Goal: Task Accomplishment & Management: Use online tool/utility

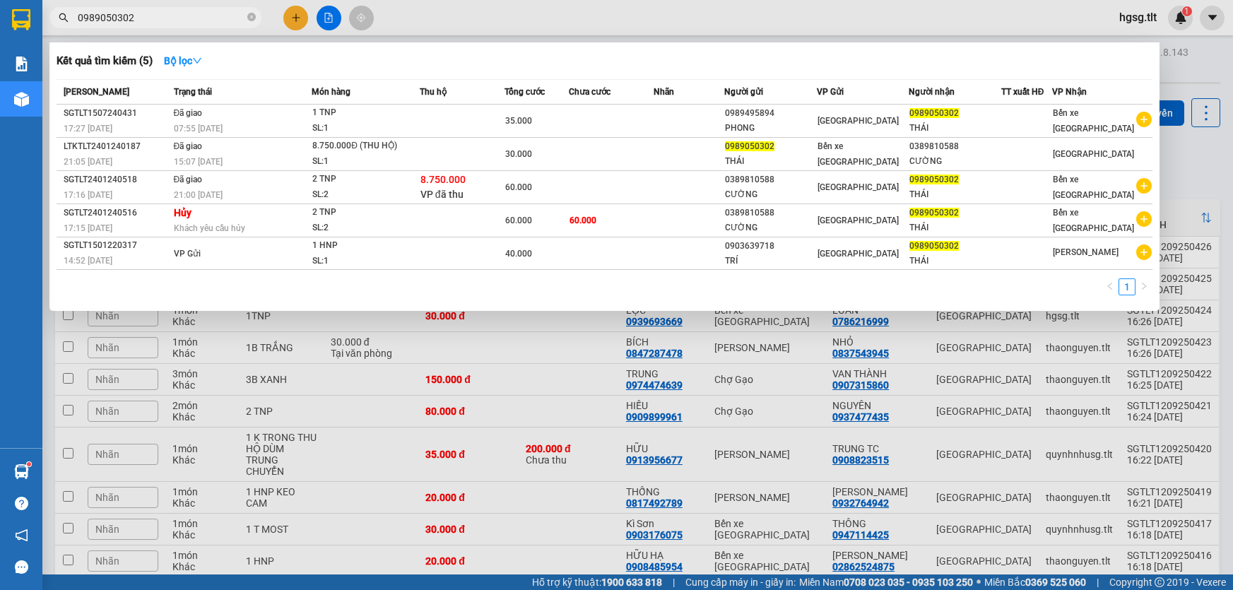
click at [155, 23] on input "0989050302" at bounding box center [161, 18] width 167 height 16
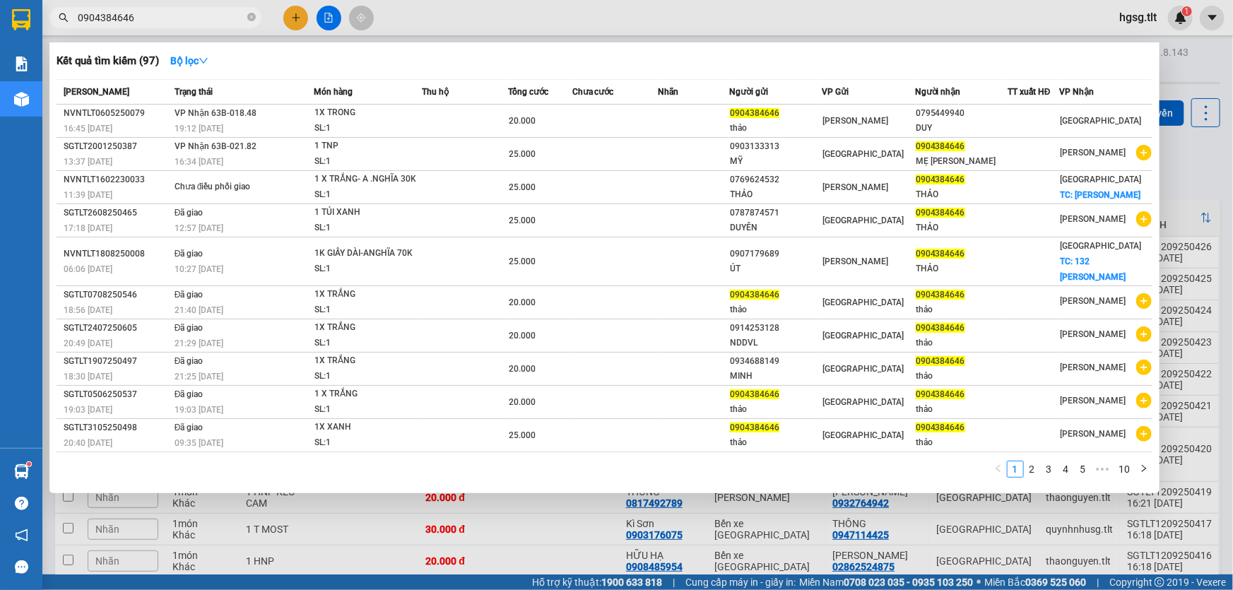
click at [162, 22] on input "0904384646" at bounding box center [161, 18] width 167 height 16
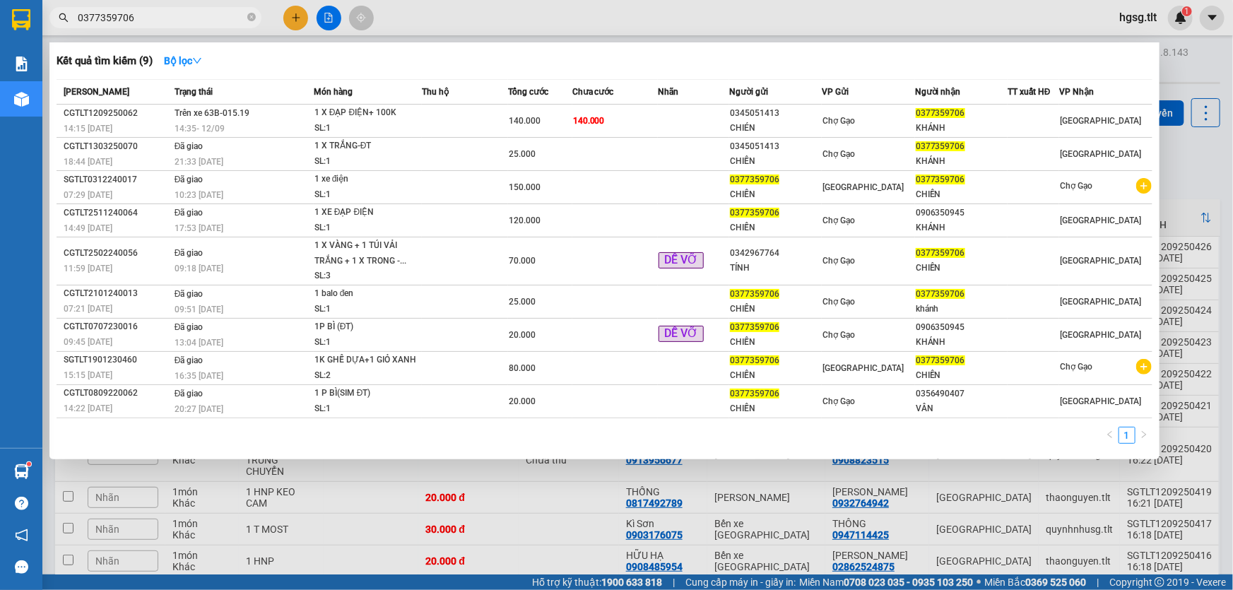
type input "0377359706"
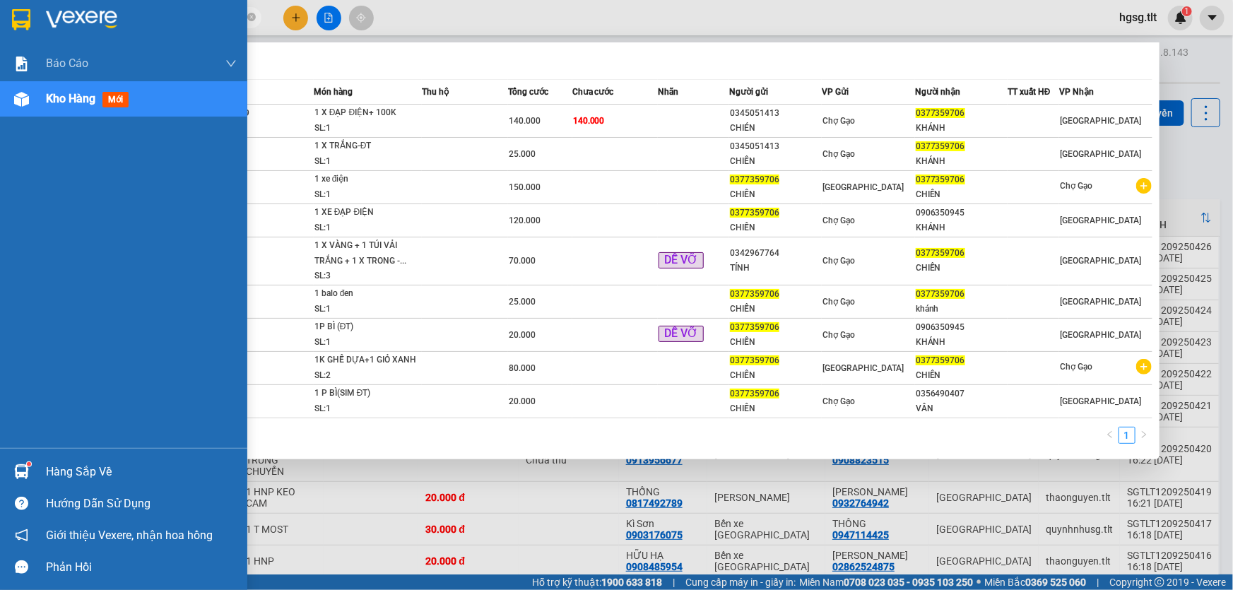
click at [40, 464] on div "Hàng sắp về" at bounding box center [123, 472] width 247 height 32
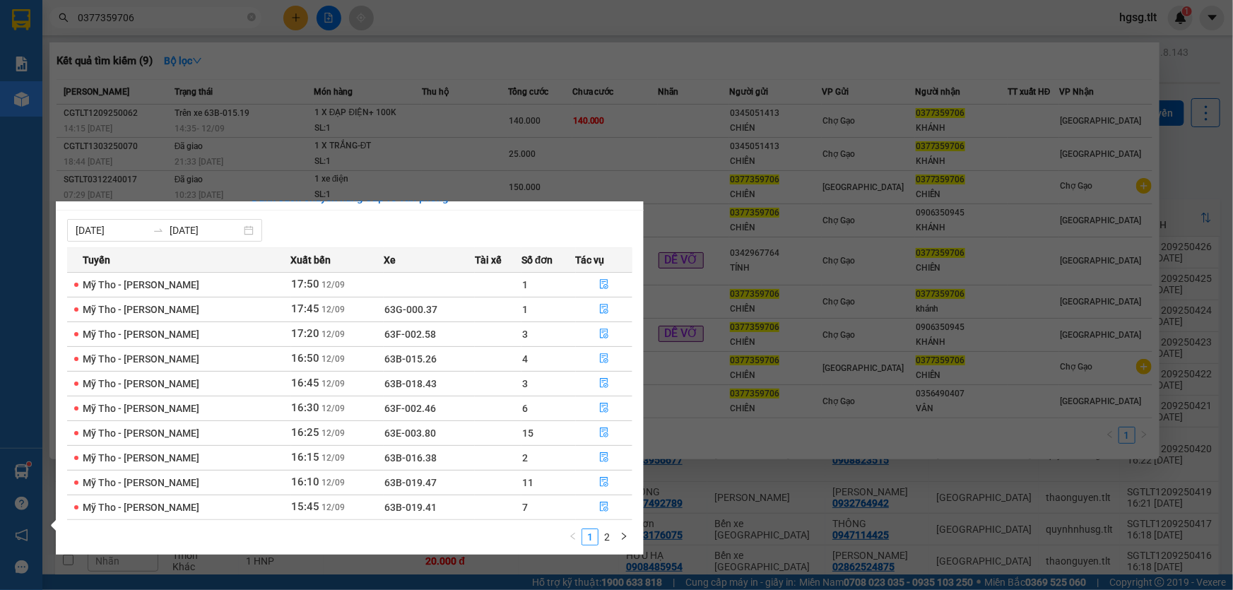
scroll to position [22, 0]
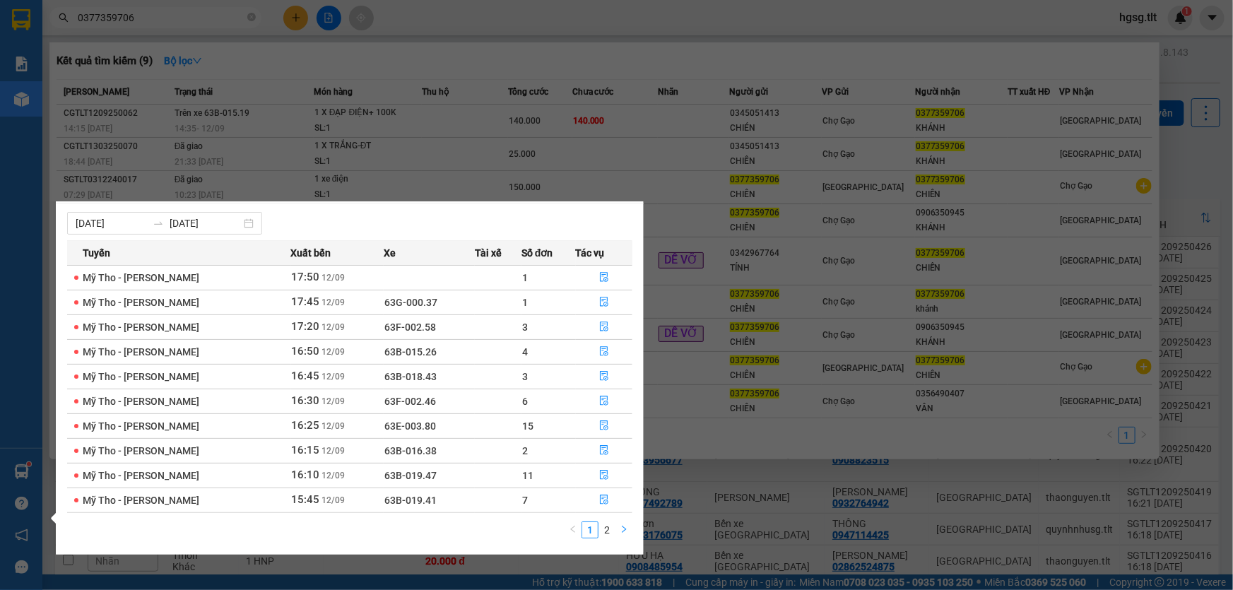
click at [615, 533] on button "button" at bounding box center [623, 529] width 17 height 17
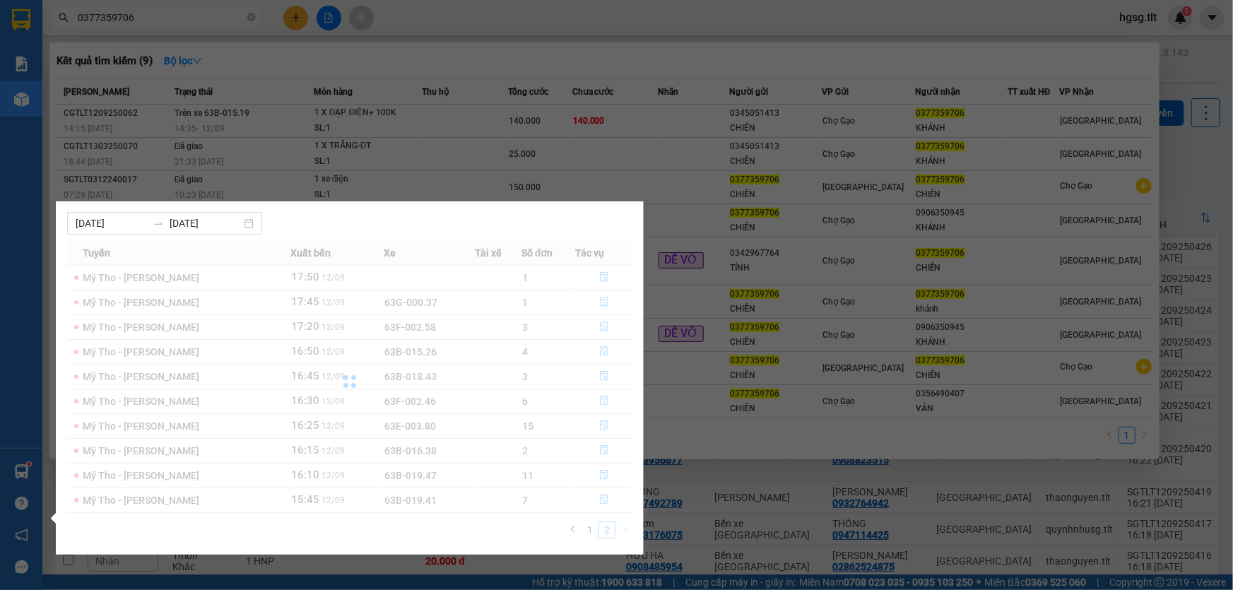
scroll to position [0, 0]
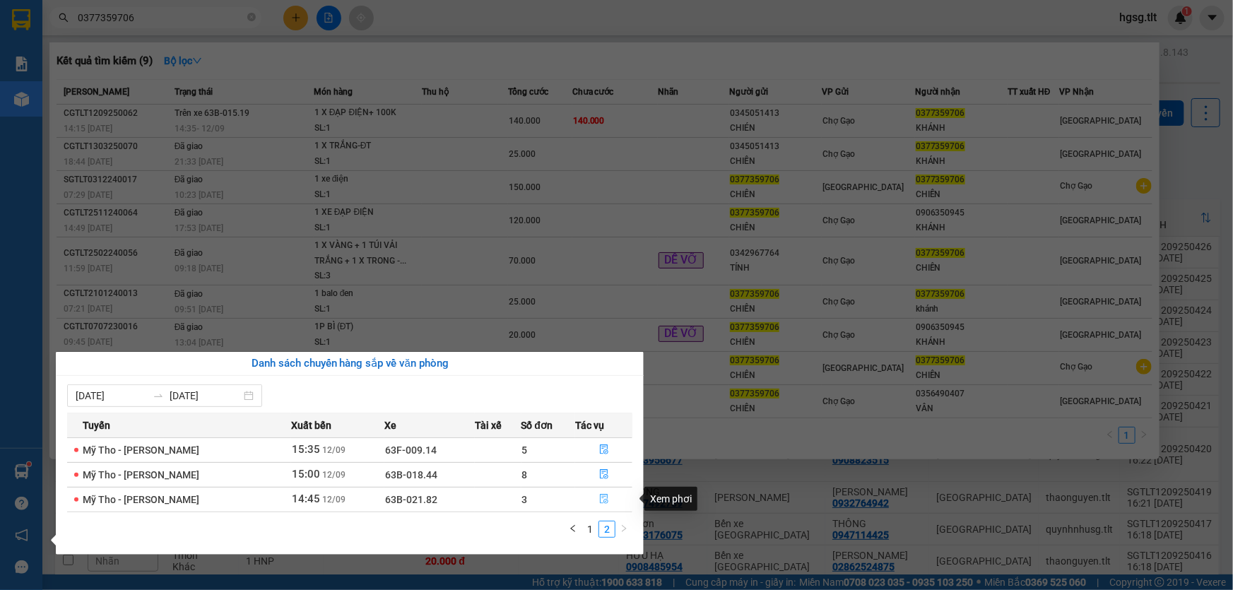
click at [599, 502] on icon "file-done" at bounding box center [604, 499] width 10 height 10
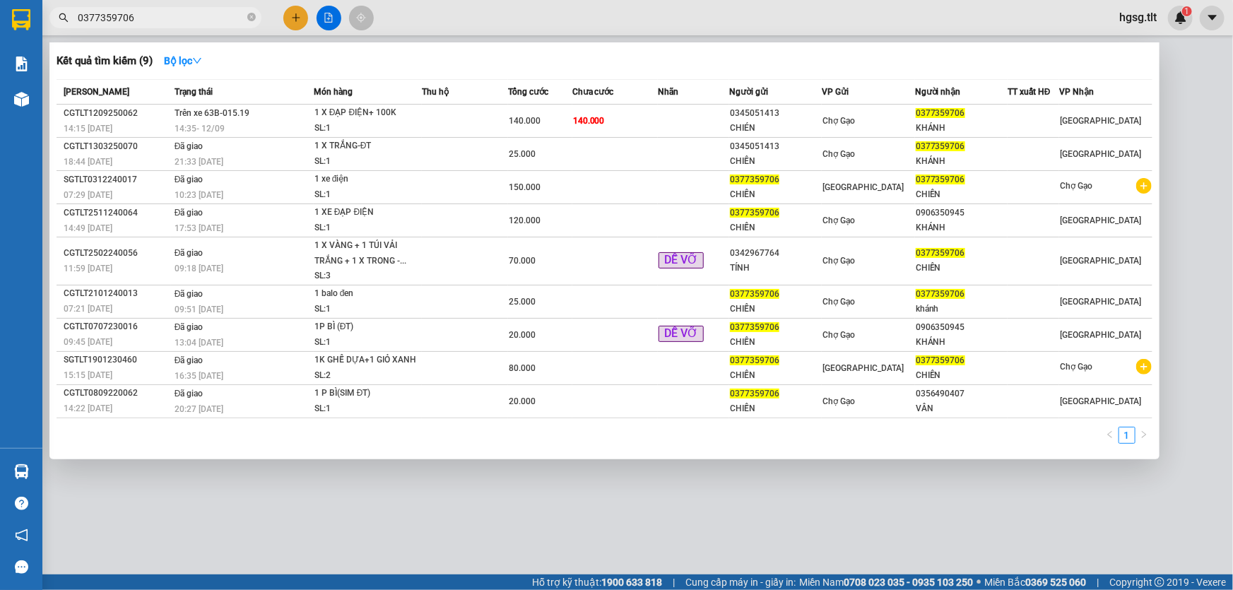
click at [643, 499] on div at bounding box center [616, 295] width 1233 height 590
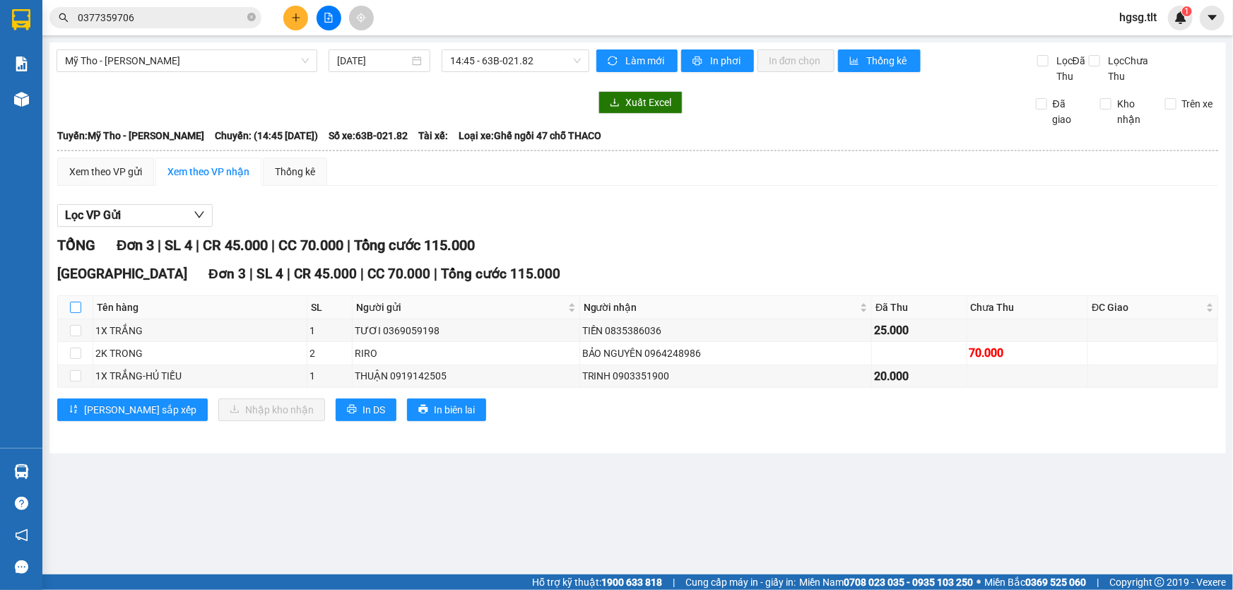
click at [76, 309] on input "checkbox" at bounding box center [75, 307] width 11 height 11
checkbox input "true"
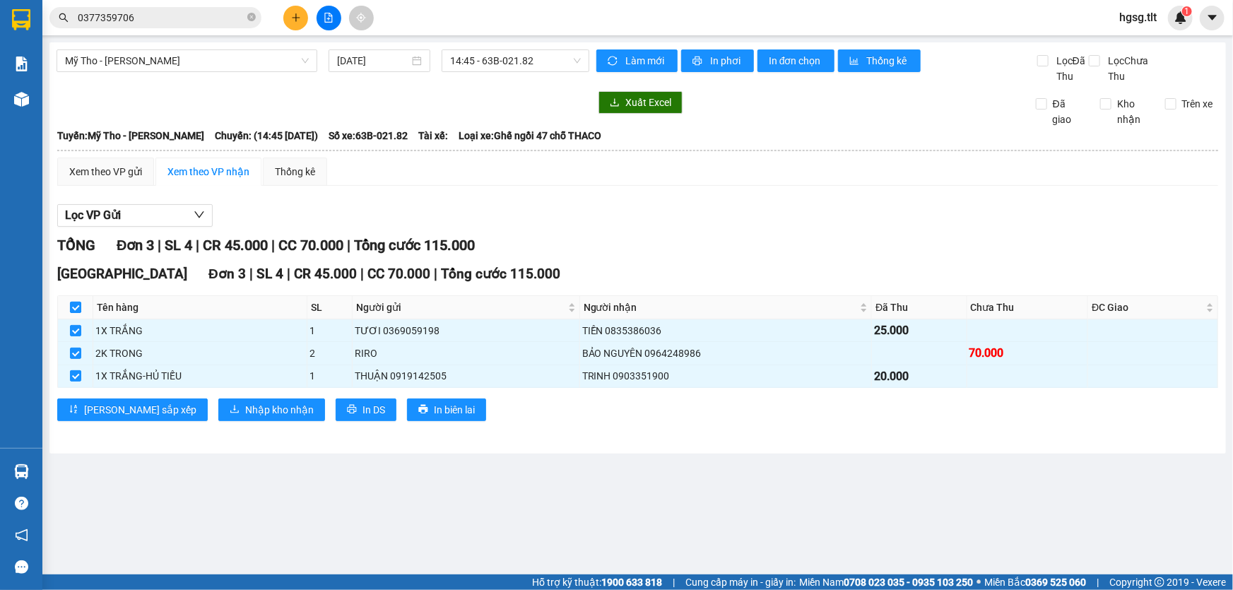
click at [76, 309] on input "checkbox" at bounding box center [75, 307] width 11 height 11
checkbox input "false"
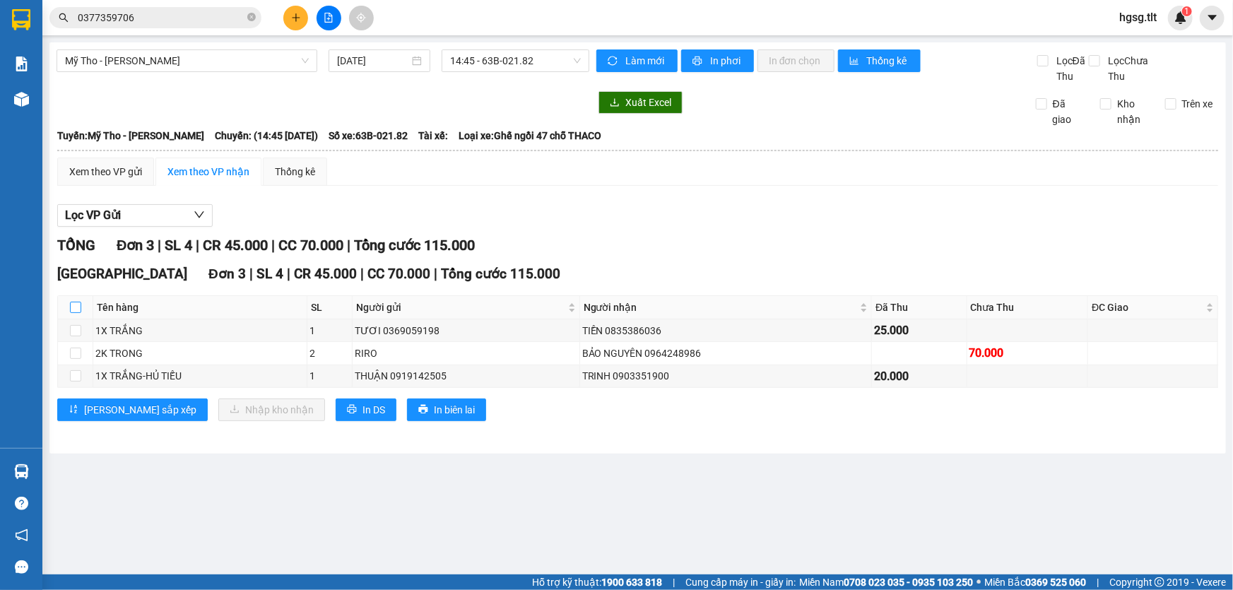
click at [76, 309] on input "checkbox" at bounding box center [75, 307] width 11 height 11
checkbox input "true"
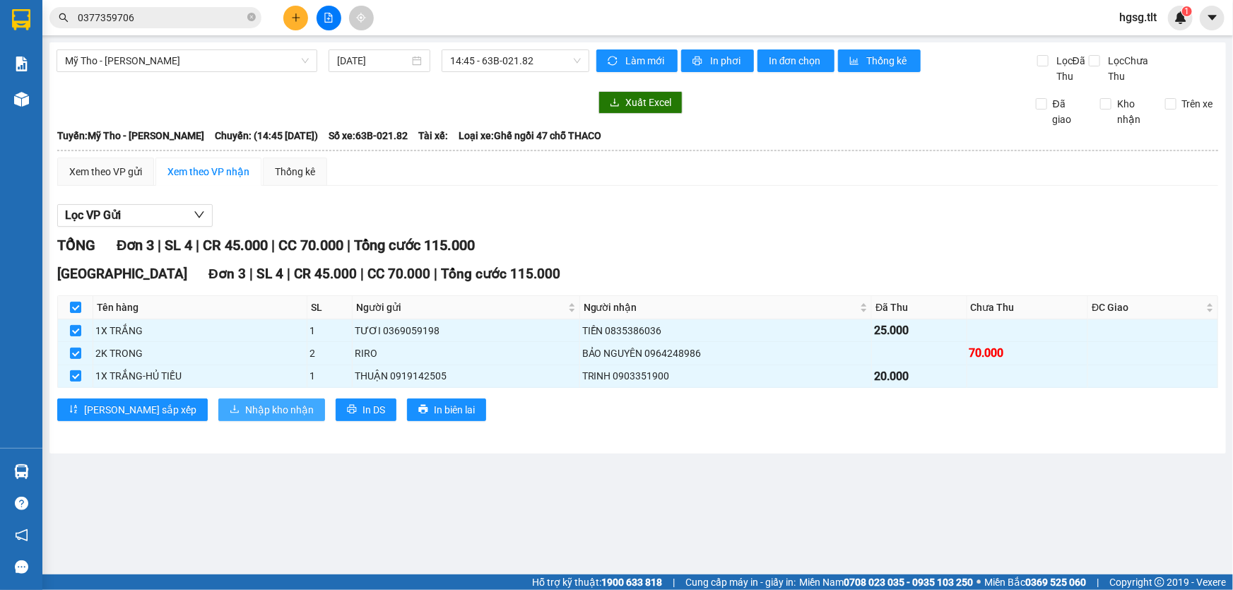
click at [245, 403] on span "Nhập kho nhận" at bounding box center [279, 410] width 69 height 16
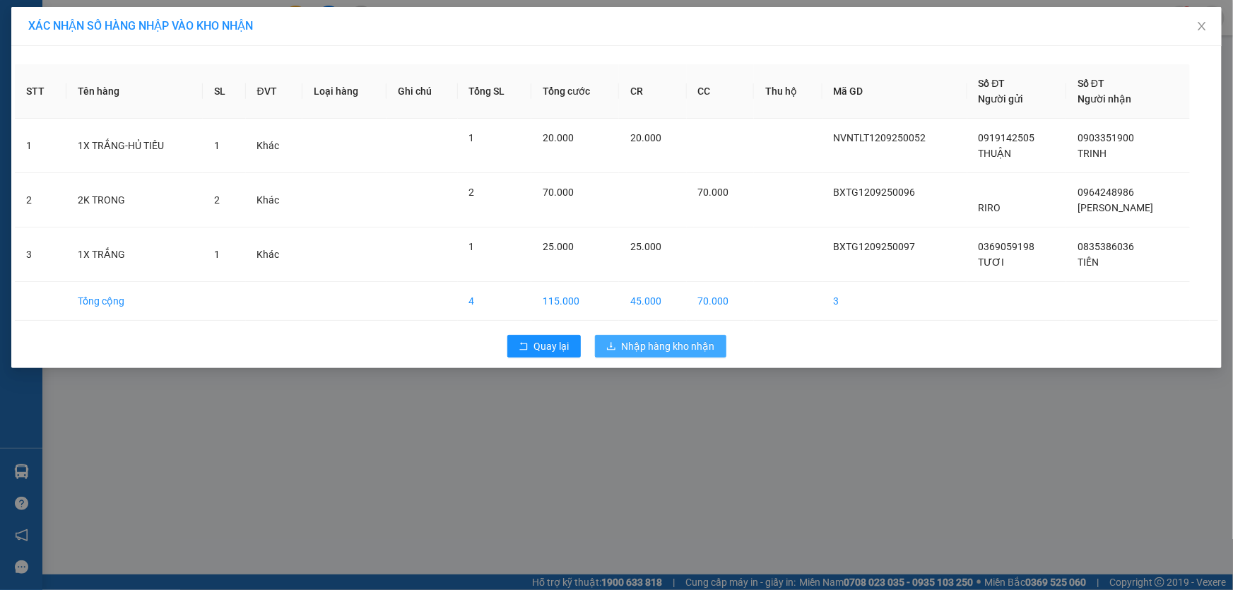
click at [653, 339] on span "Nhập hàng kho nhận" at bounding box center [668, 346] width 93 height 16
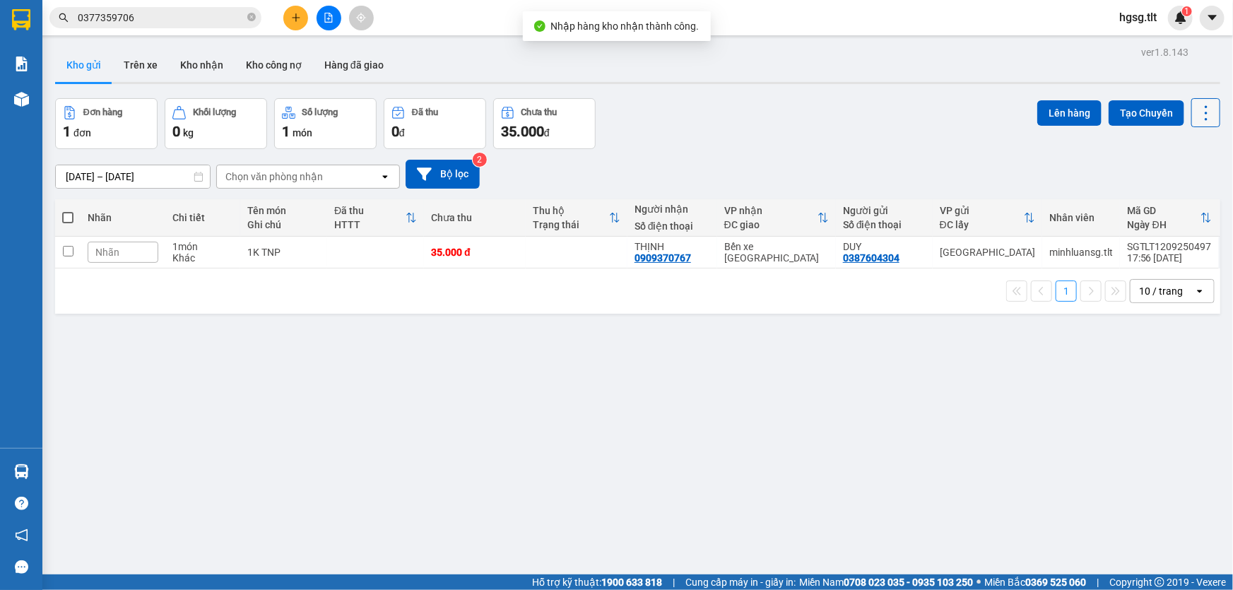
click at [1196, 111] on icon at bounding box center [1206, 113] width 20 height 20
click at [1178, 199] on span "Làm mới" at bounding box center [1176, 201] width 39 height 14
click at [1196, 113] on icon at bounding box center [1206, 113] width 20 height 20
click at [1178, 198] on span "Làm mới" at bounding box center [1176, 201] width 39 height 14
click at [789, 447] on div "ver 1.8.143 Kho gửi Trên xe Kho nhận Kho công nợ Hàng đã giao Đơn hàng 1 đơn Kh…" at bounding box center [637, 337] width 1176 height 590
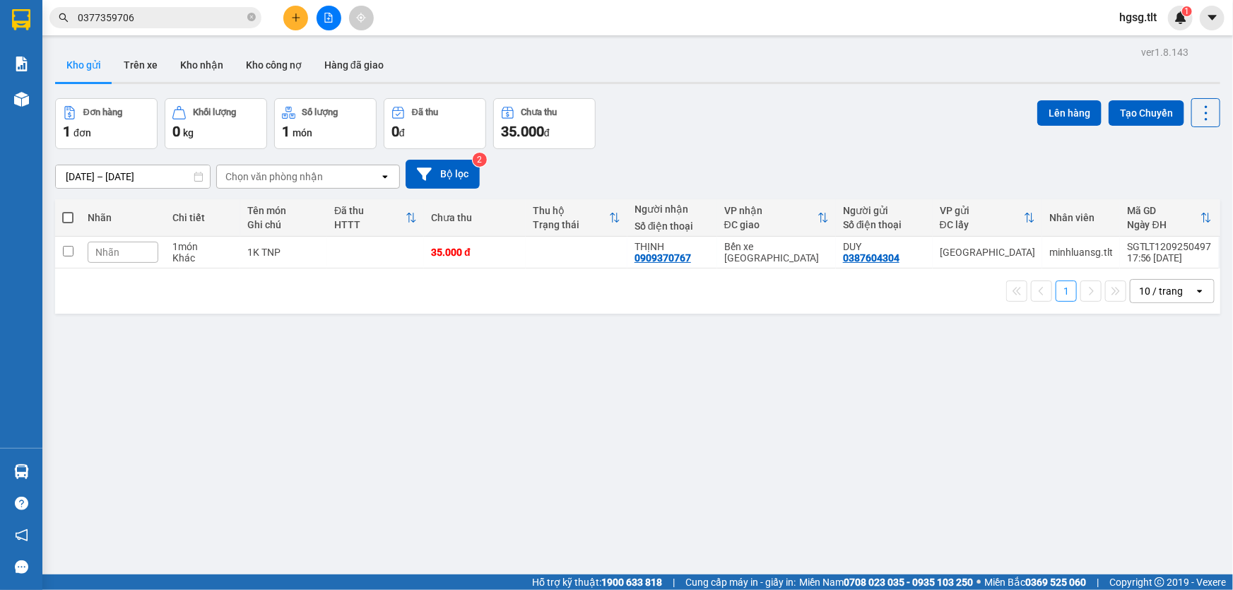
click at [491, 432] on div "ver 1.8.143 Kho gửi Trên xe Kho nhận Kho công nợ Hàng đã giao Đơn hàng 1 đơn Kh…" at bounding box center [637, 337] width 1176 height 590
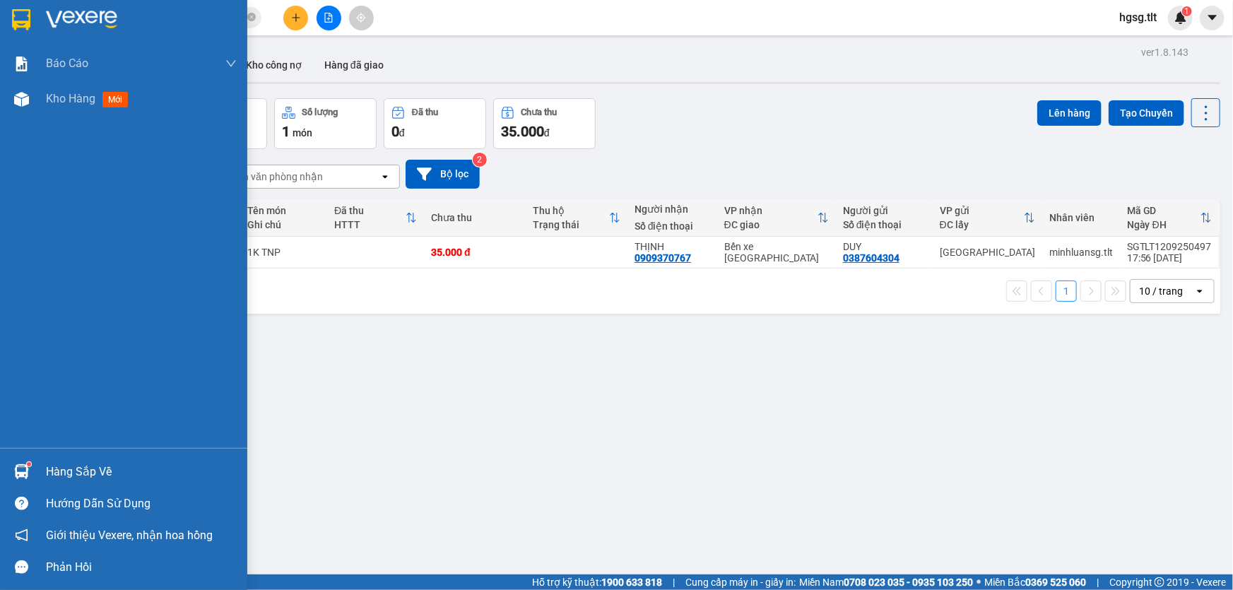
click at [35, 466] on div "Hàng sắp về" at bounding box center [123, 472] width 247 height 32
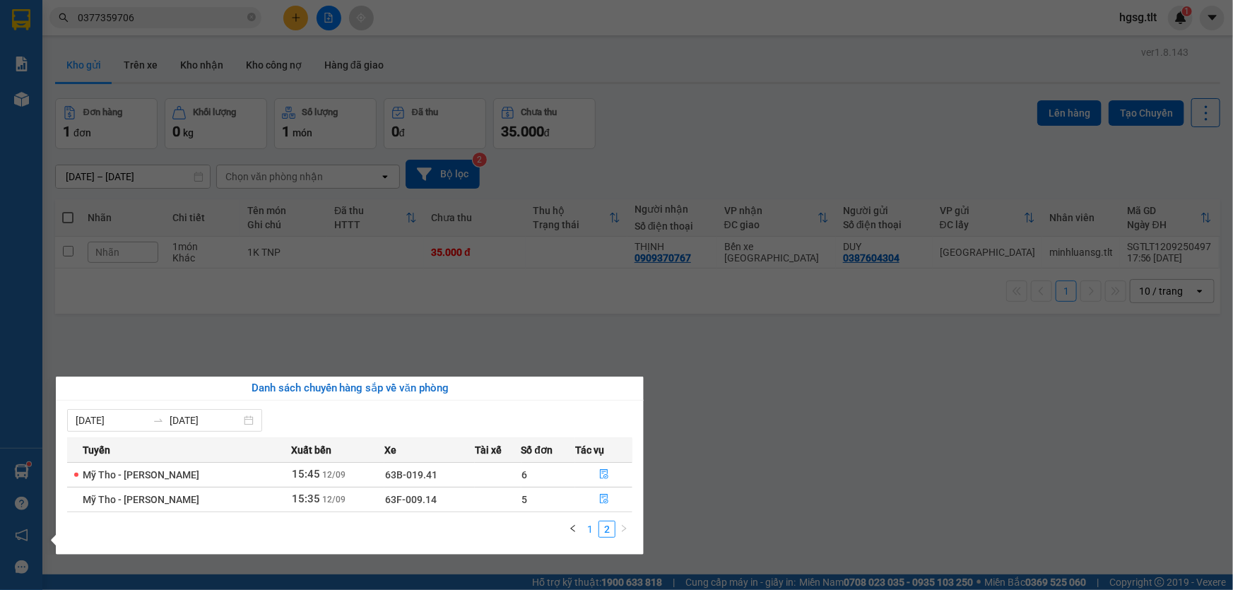
click at [596, 527] on link "1" at bounding box center [590, 529] width 16 height 16
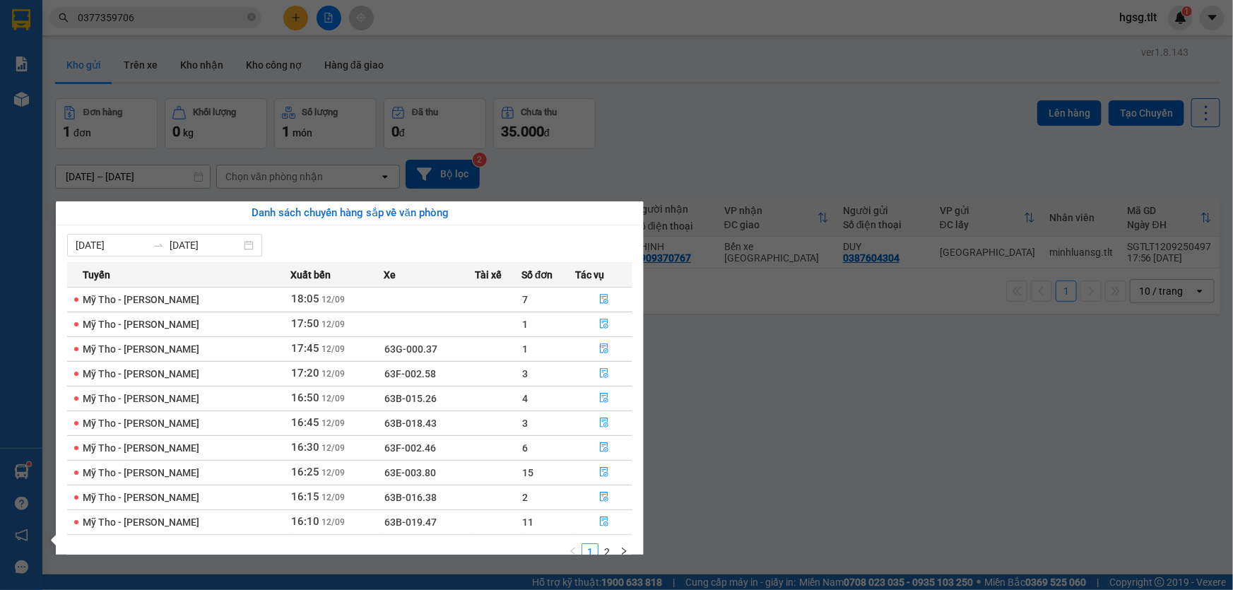
click at [800, 433] on section "Kết quả tìm kiếm ( 9 ) Bộ lọc Mã ĐH Trạng thái Món hàng Thu hộ Tổng cước Chưa c…" at bounding box center [616, 295] width 1233 height 590
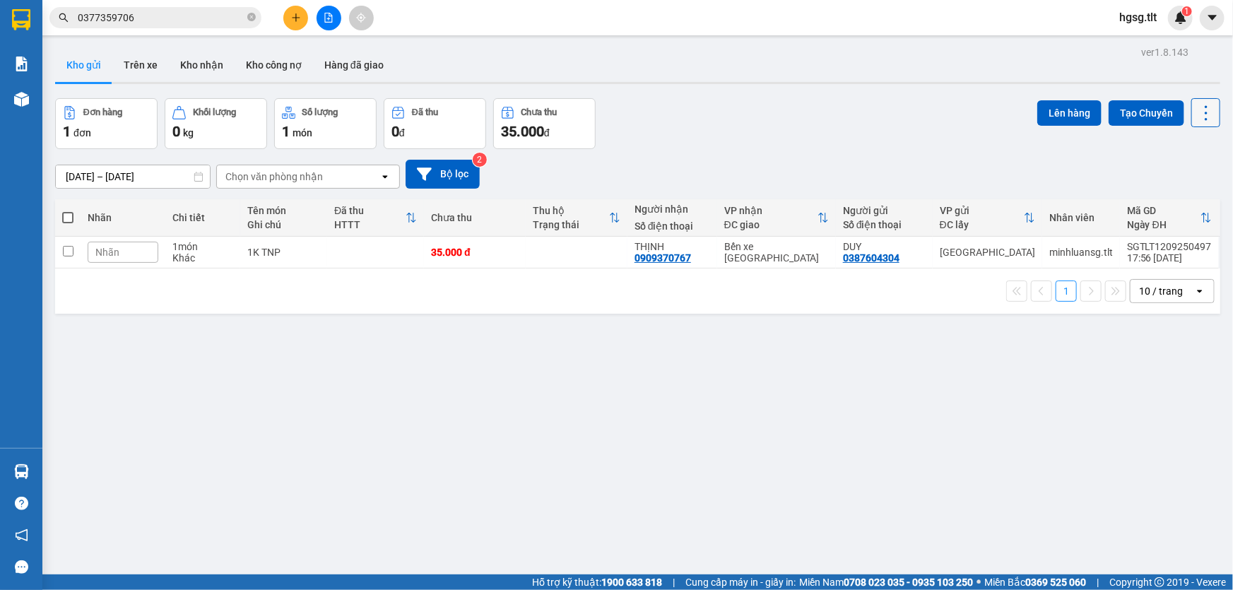
click at [1196, 115] on icon at bounding box center [1206, 113] width 20 height 20
click at [1182, 205] on span "Làm mới" at bounding box center [1176, 201] width 39 height 14
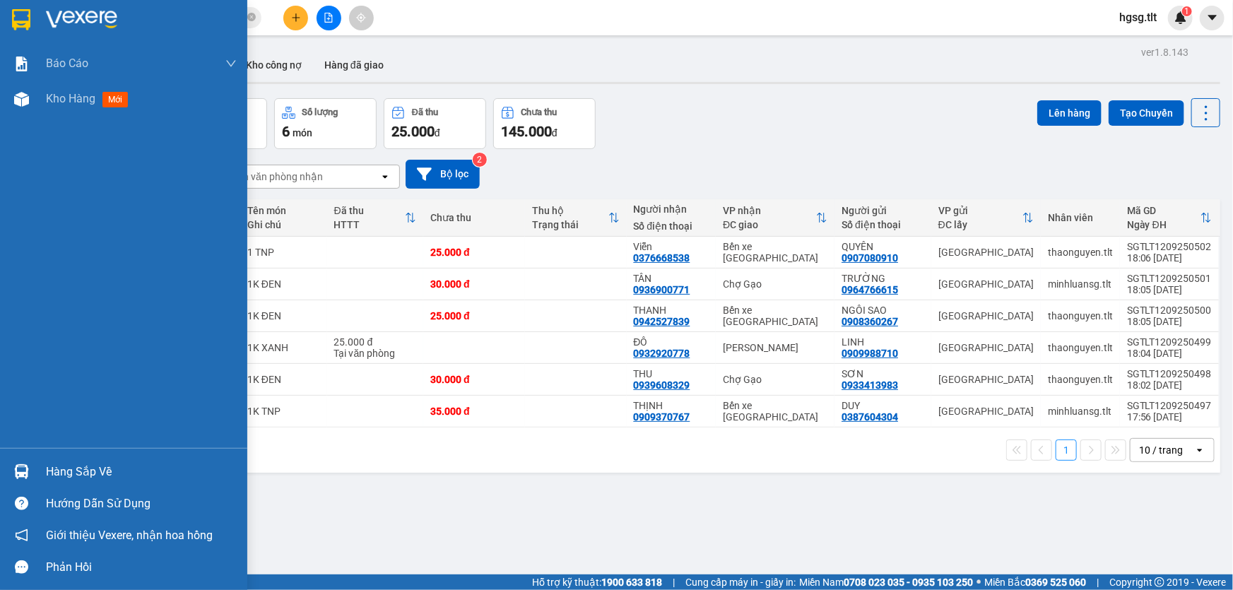
click at [16, 477] on div "Hàng sắp về" at bounding box center [123, 472] width 247 height 32
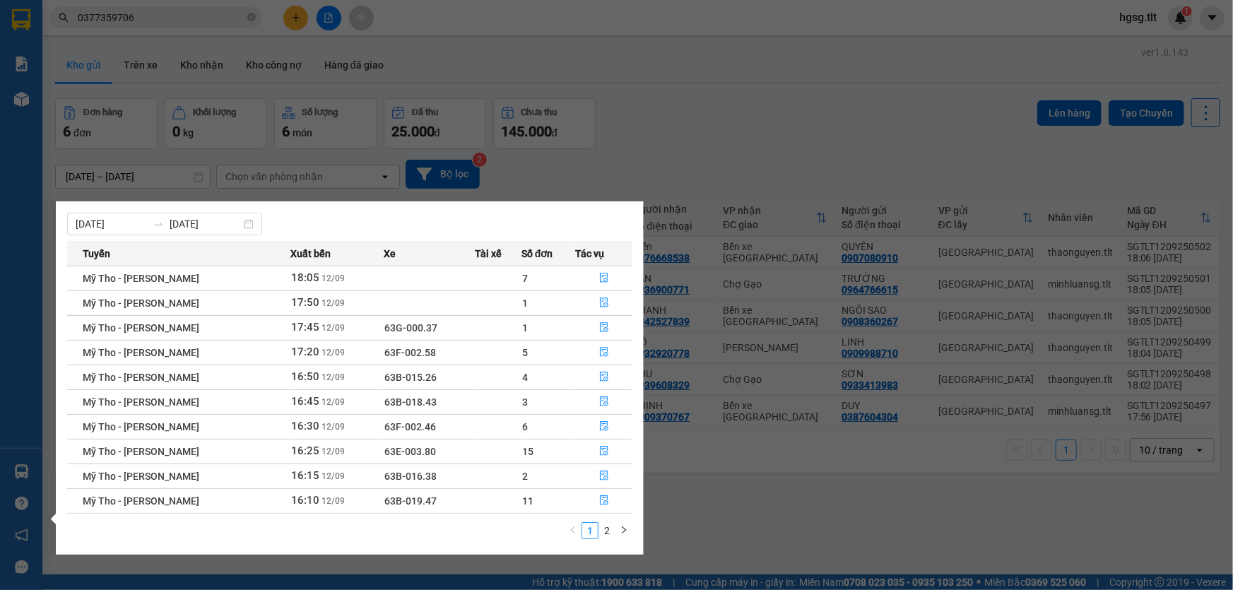
scroll to position [22, 0]
click at [615, 532] on button "button" at bounding box center [623, 529] width 17 height 17
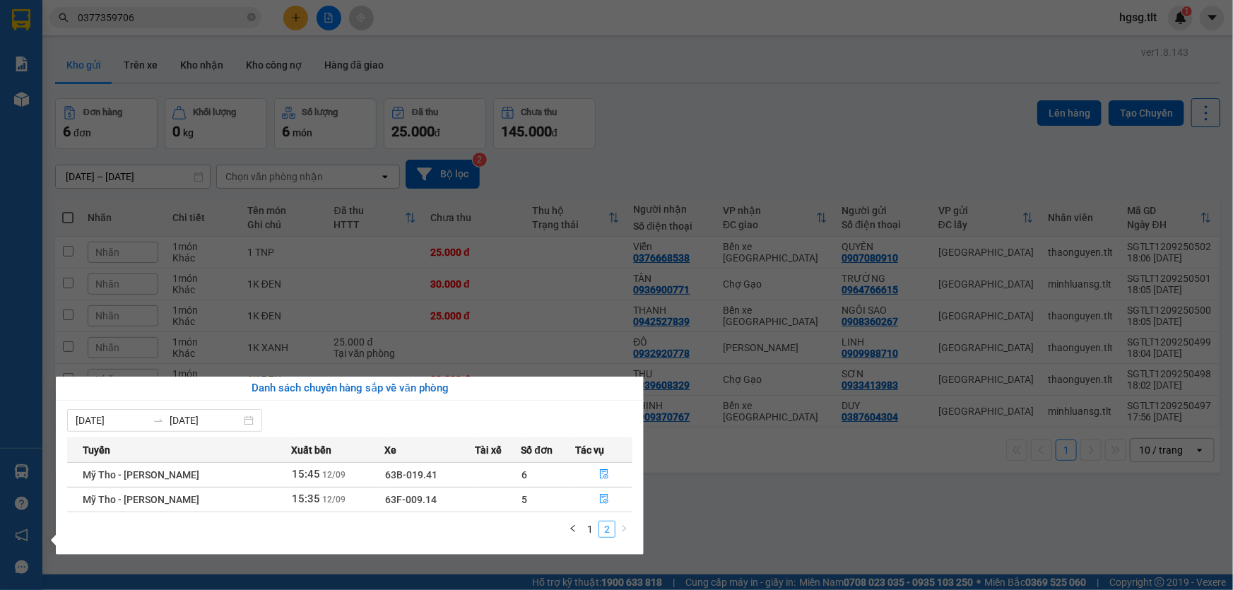
scroll to position [0, 0]
click at [599, 476] on icon "file-done" at bounding box center [604, 474] width 10 height 10
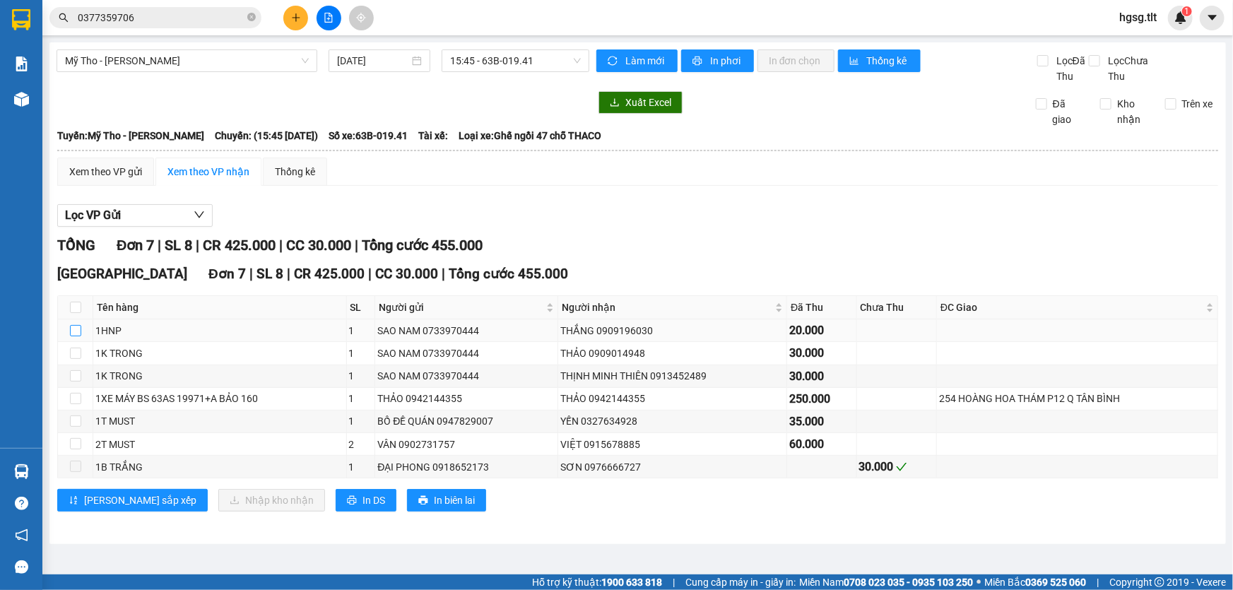
click at [73, 327] on input "checkbox" at bounding box center [75, 330] width 11 height 11
checkbox input "true"
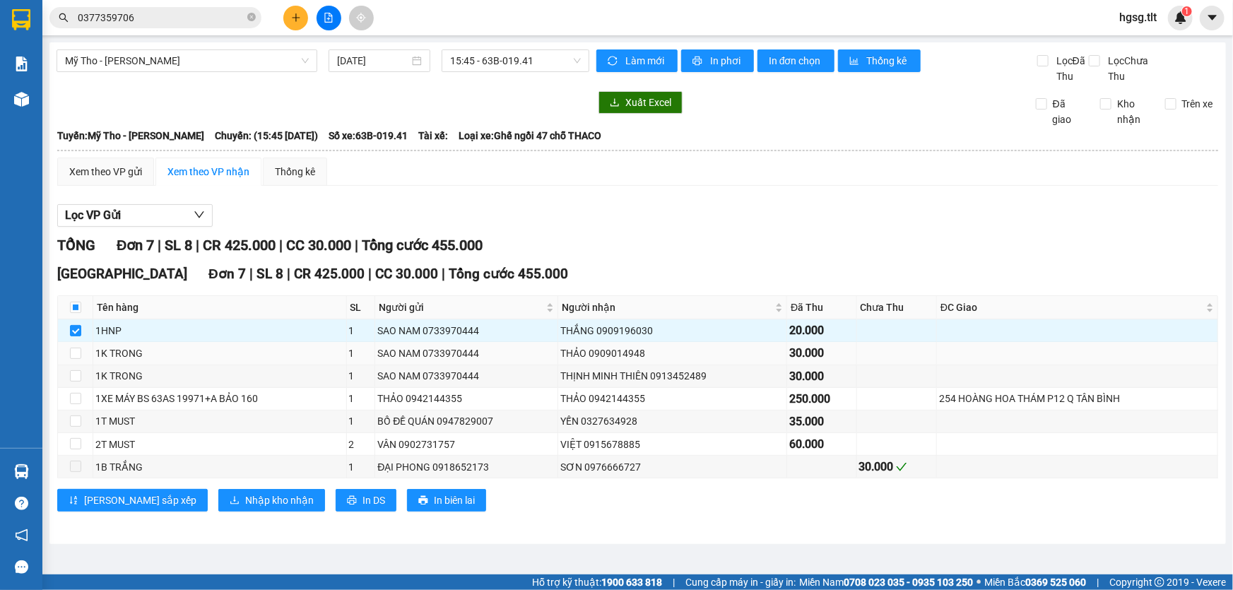
click at [69, 362] on td at bounding box center [75, 353] width 35 height 23
click at [71, 353] on input "checkbox" at bounding box center [75, 353] width 11 height 11
checkbox input "true"
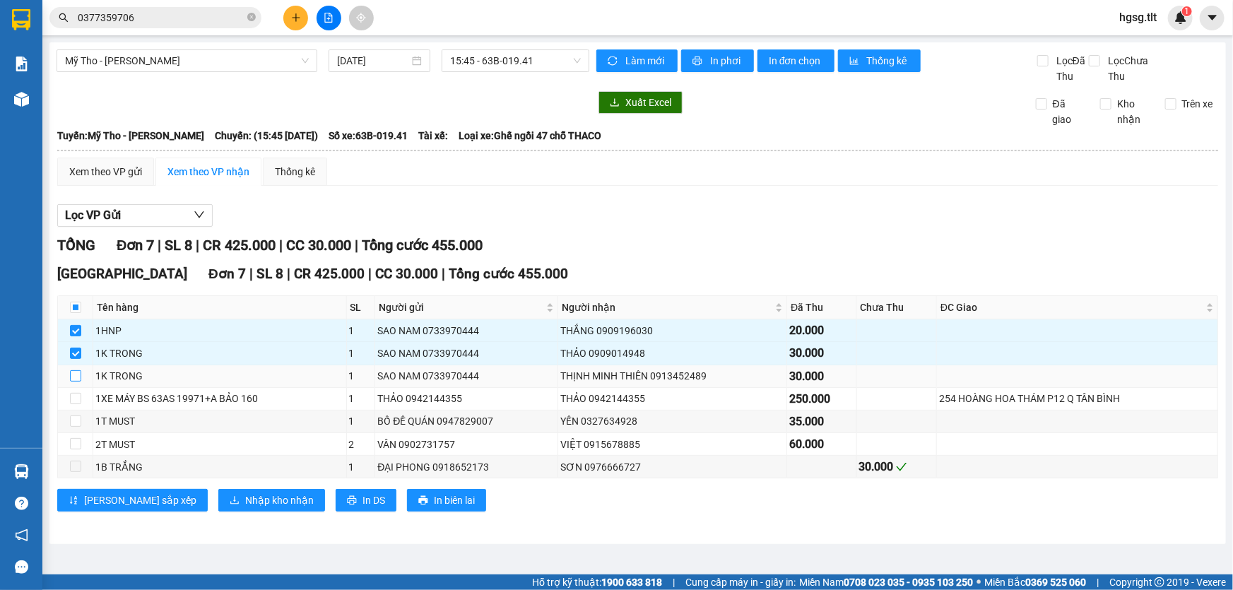
click at [74, 374] on input "checkbox" at bounding box center [75, 375] width 11 height 11
checkbox input "true"
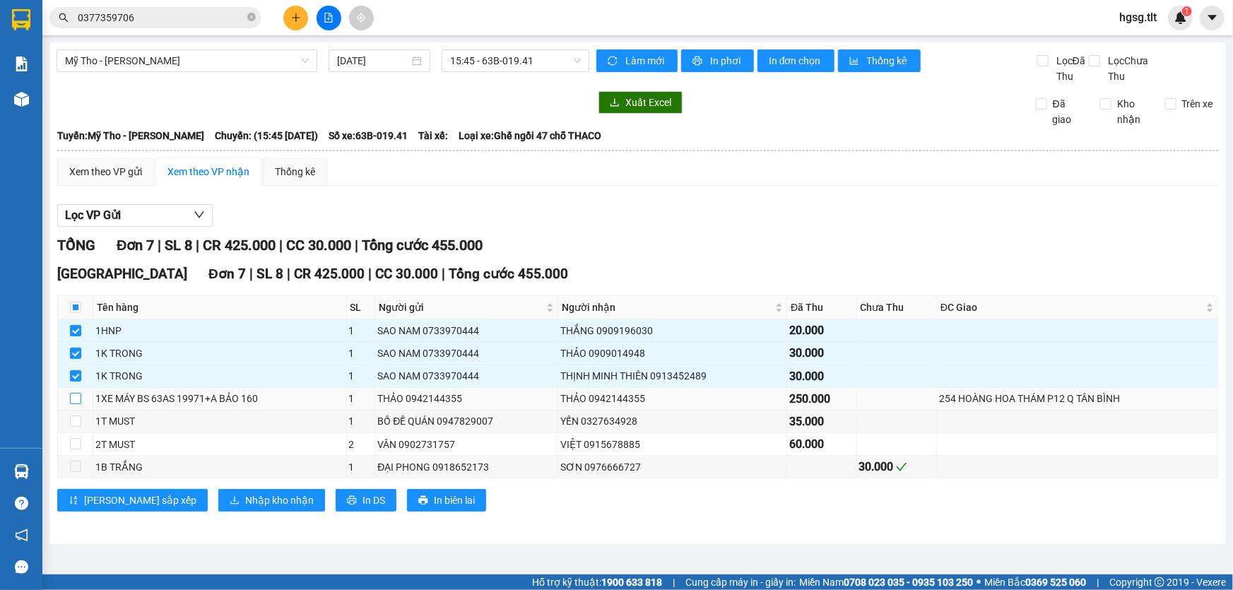
click at [76, 396] on input "checkbox" at bounding box center [75, 398] width 11 height 11
checkbox input "true"
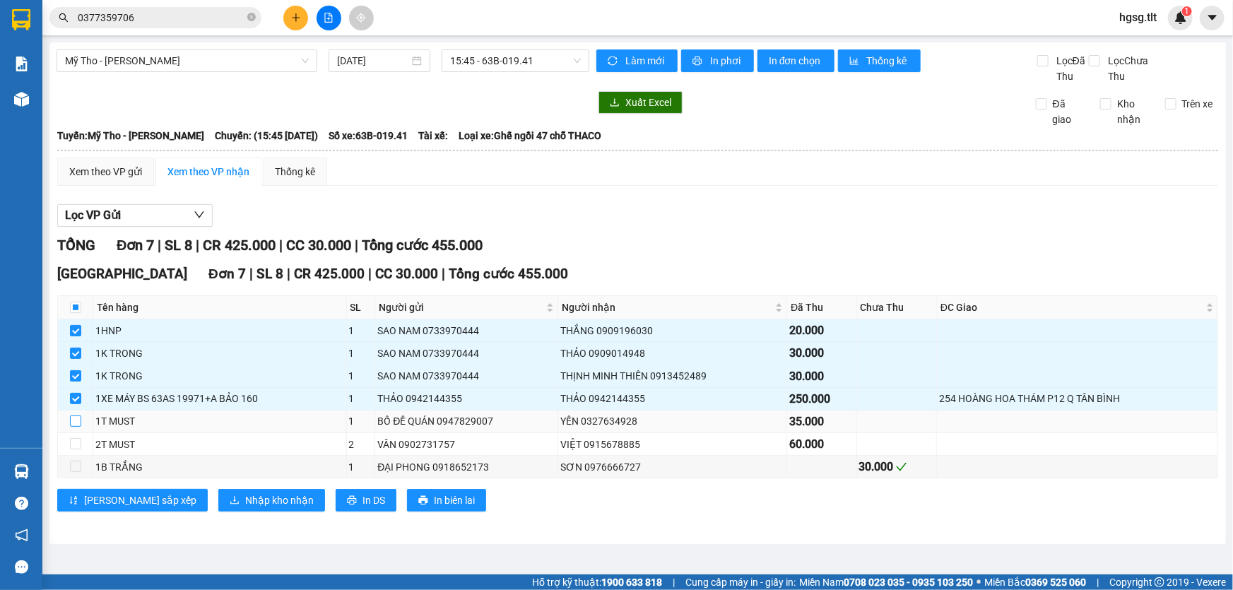
click at [73, 420] on input "checkbox" at bounding box center [75, 420] width 11 height 11
checkbox input "true"
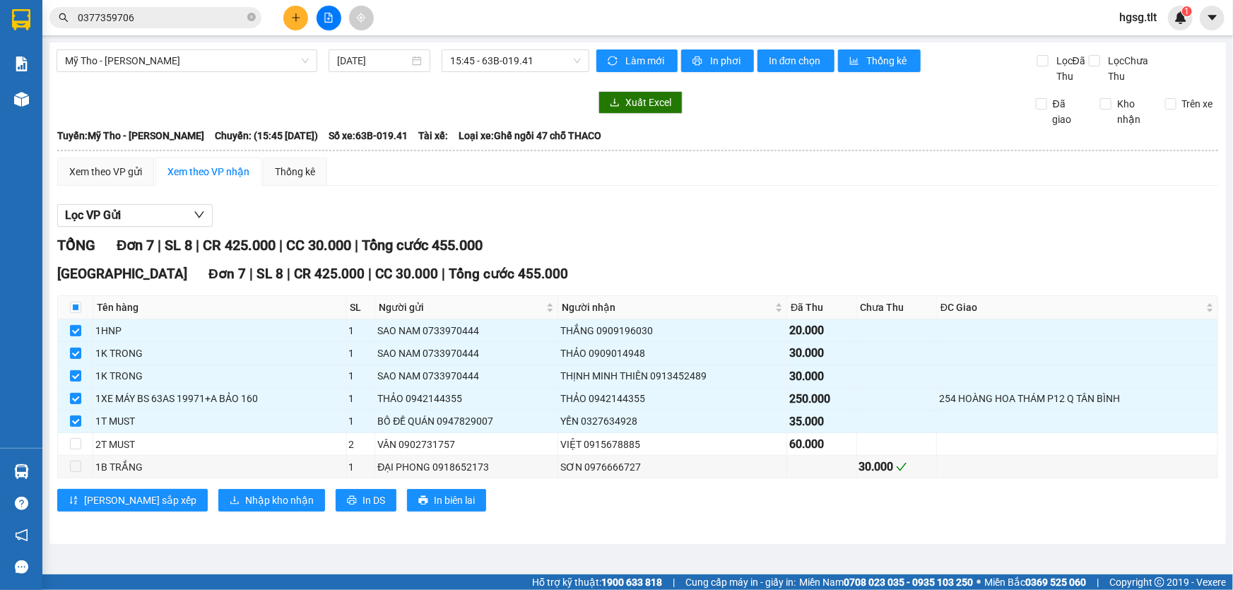
click at [136, 14] on input "0377359706" at bounding box center [161, 18] width 167 height 16
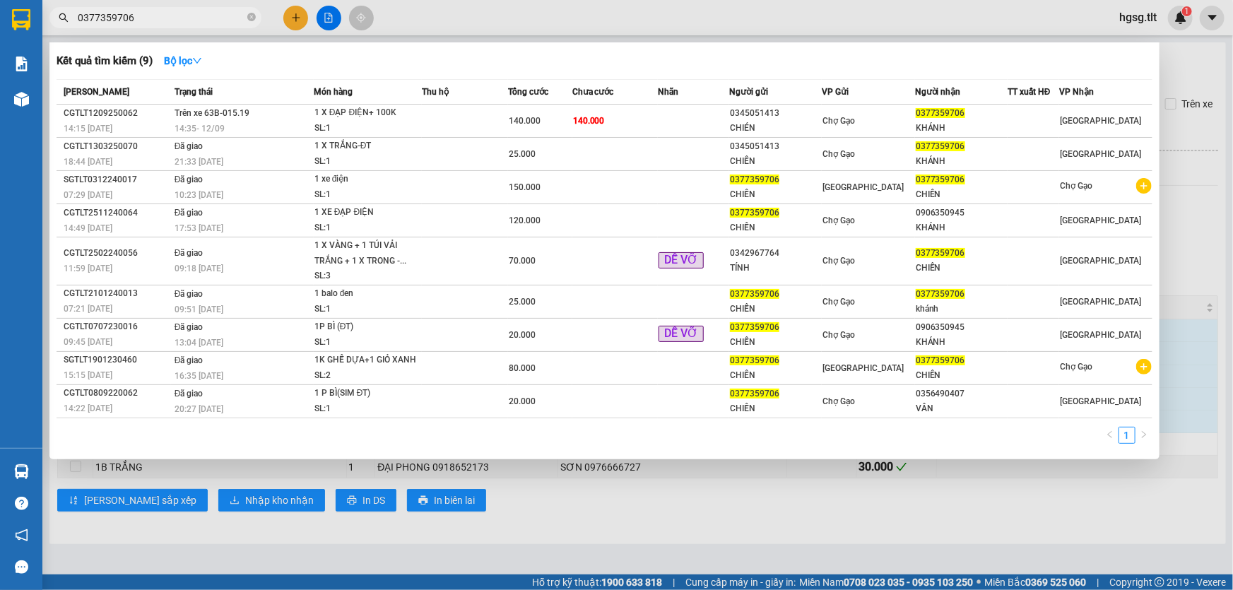
click at [136, 14] on input "0377359706" at bounding box center [161, 18] width 167 height 16
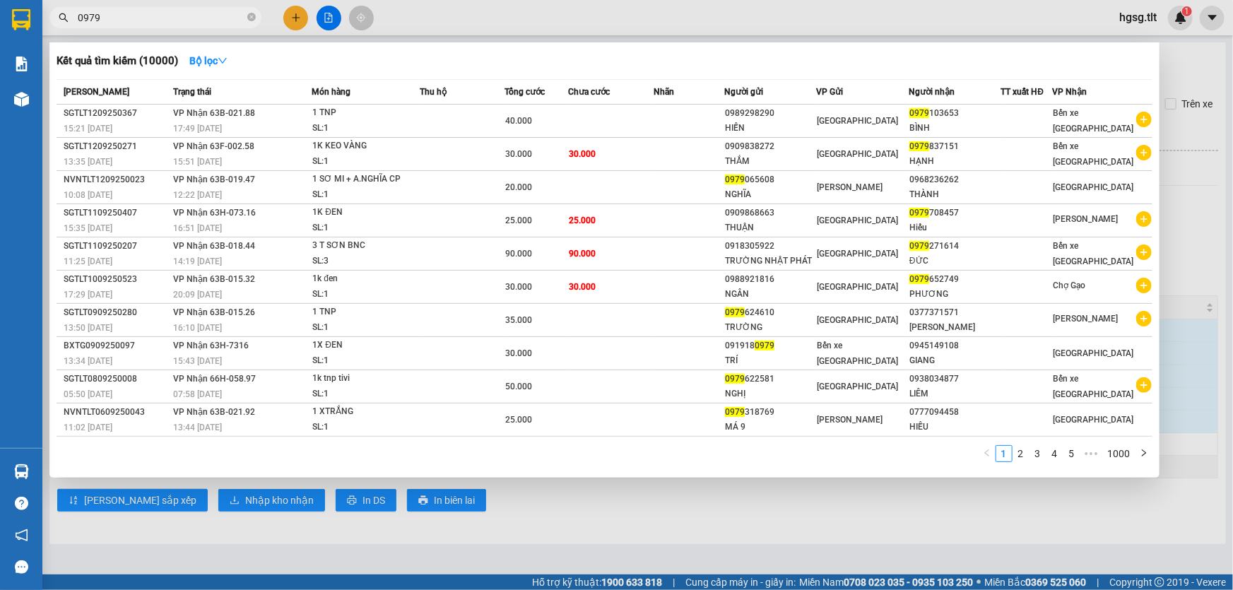
click at [136, 14] on input "0979" at bounding box center [161, 18] width 167 height 16
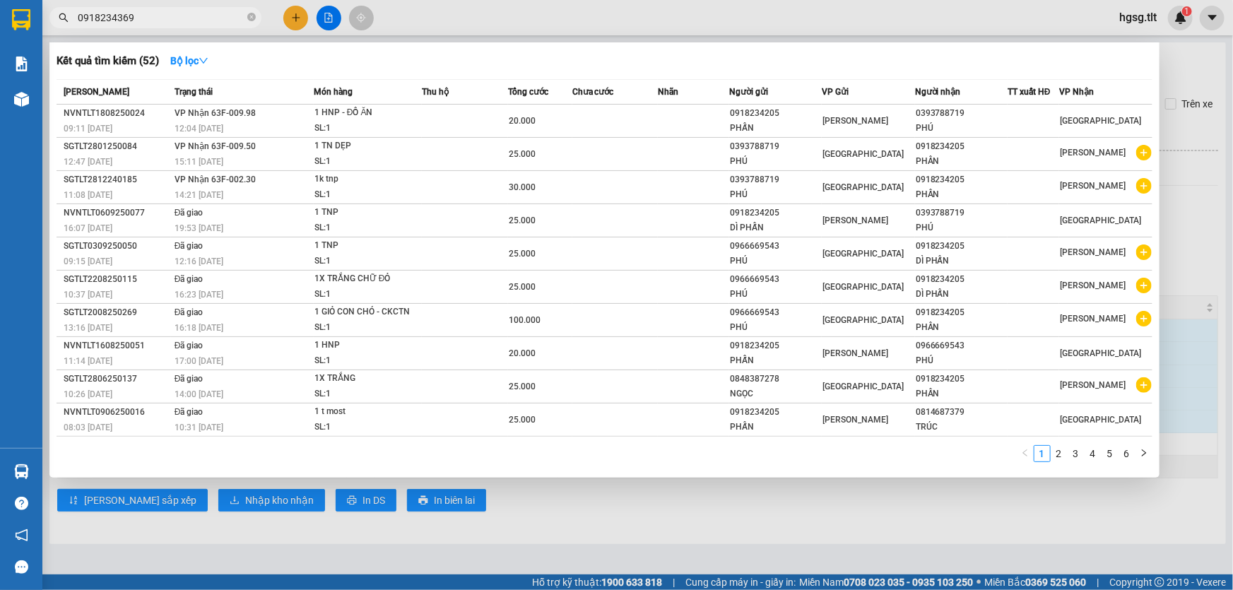
type input "0918234369"
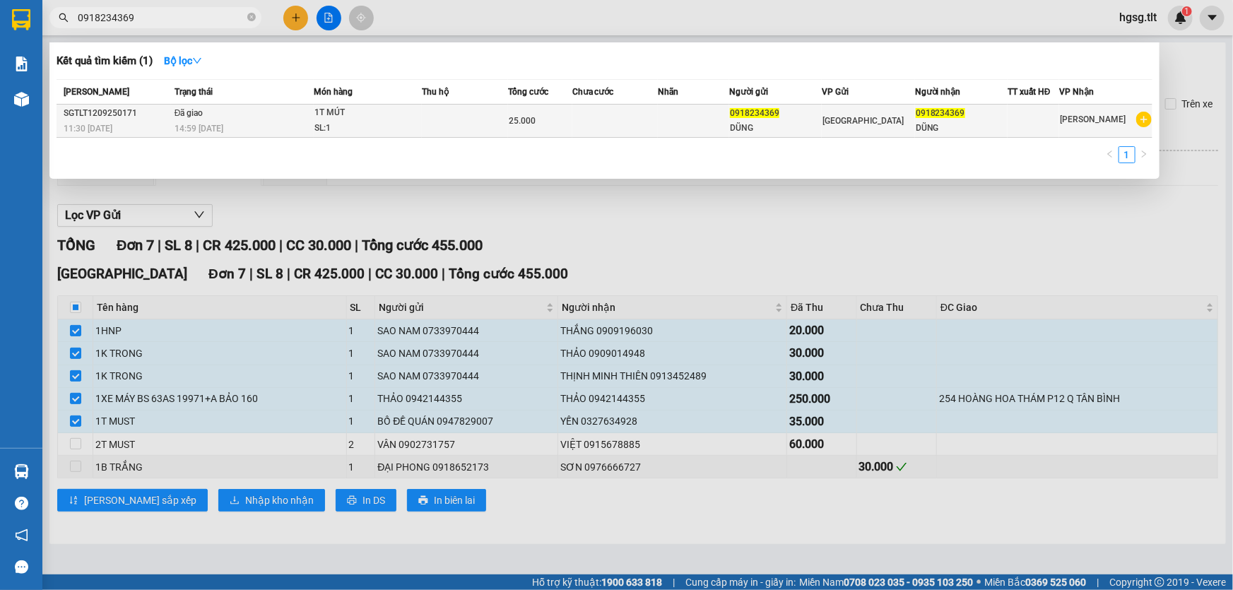
click at [454, 113] on td at bounding box center [464, 121] width 85 height 33
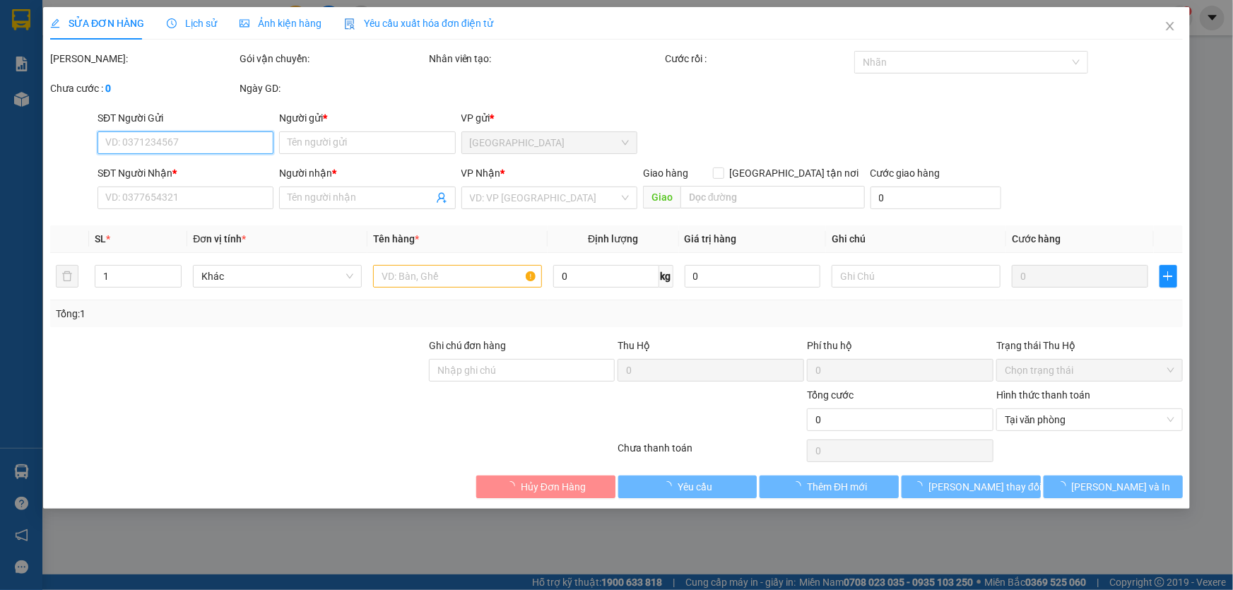
type input "0918234369"
type input "DŨNG"
type input "0918234369"
type input "DŨNG"
type input "25.000"
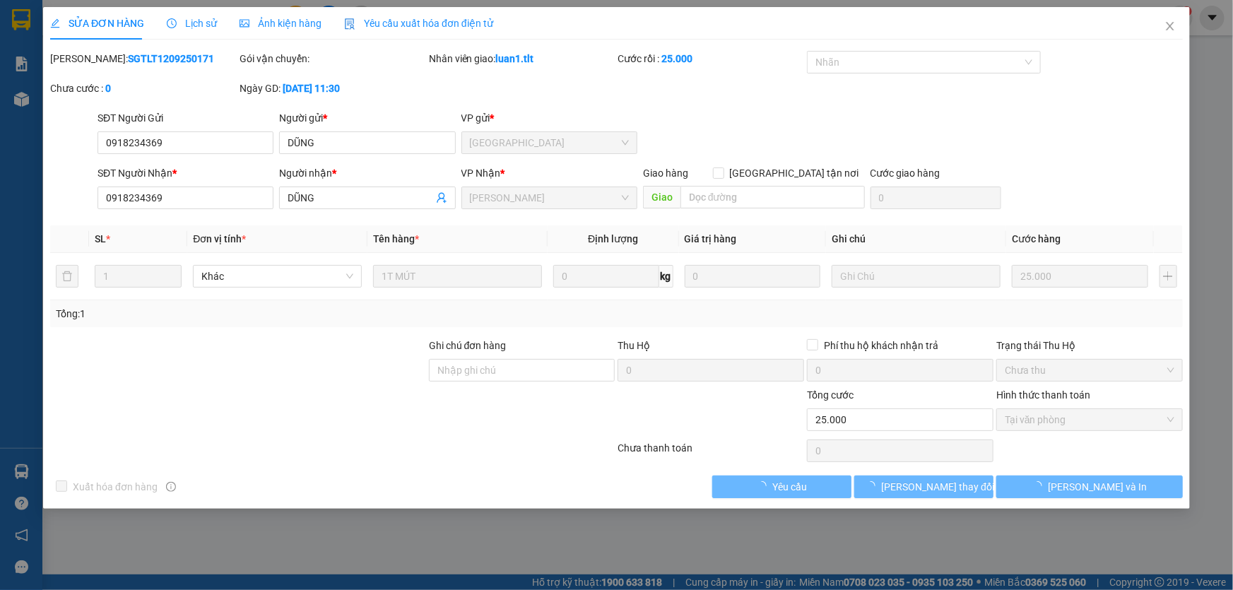
click at [198, 23] on span "Lịch sử" at bounding box center [192, 23] width 50 height 11
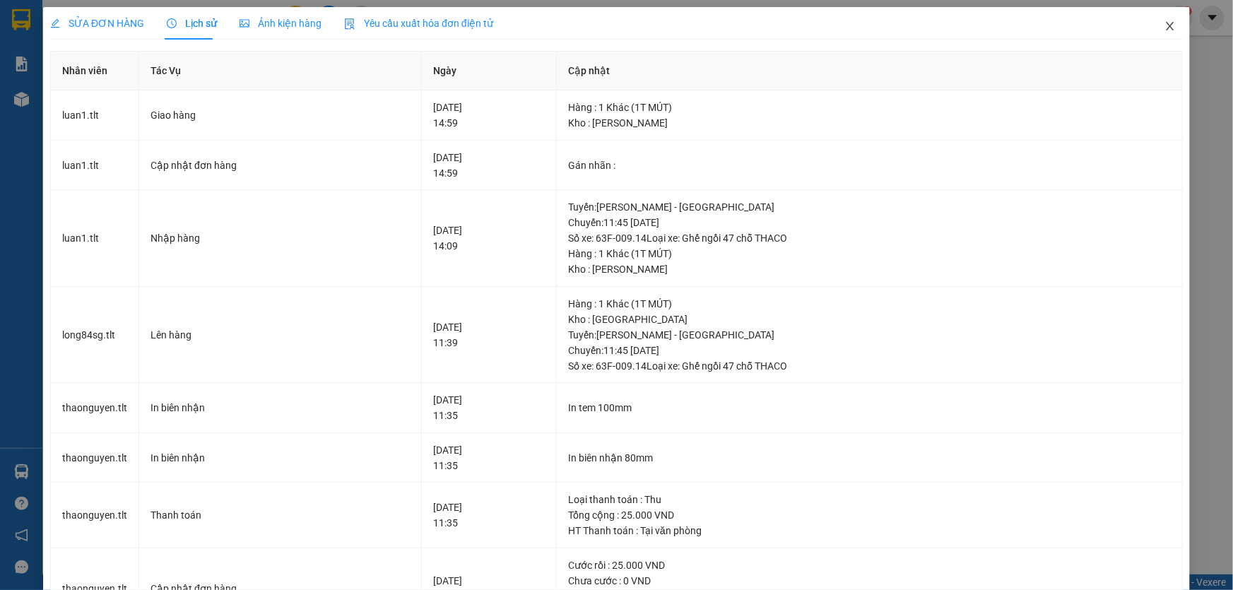
click at [1164, 41] on span "Close" at bounding box center [1170, 27] width 40 height 40
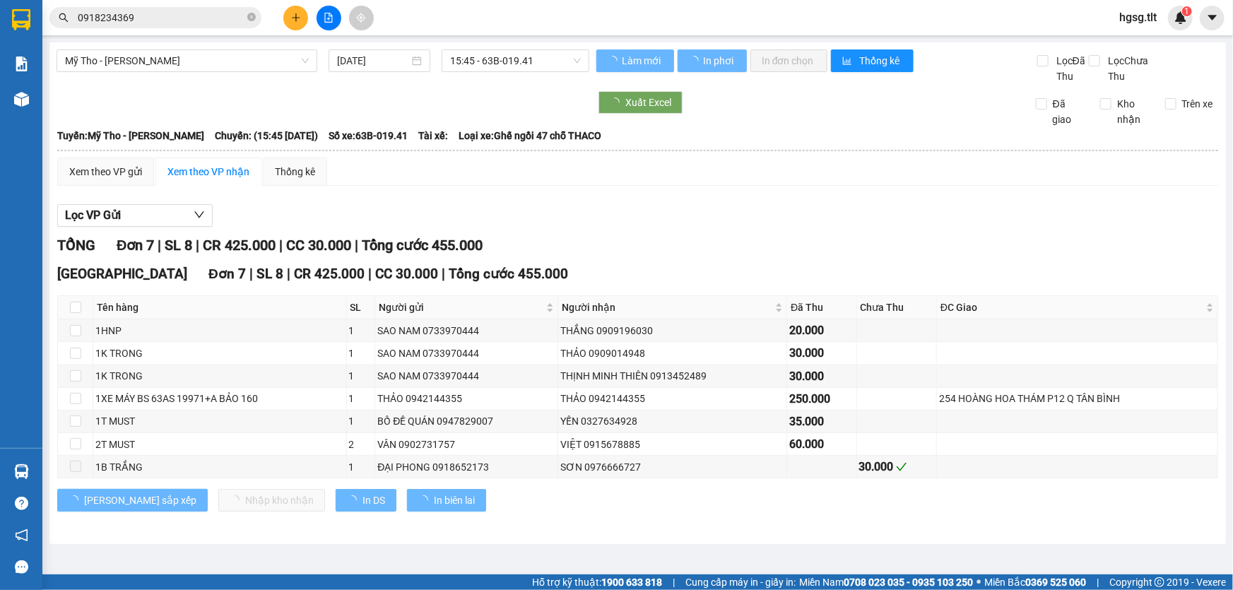
click at [718, 263] on div "[GEOGRAPHIC_DATA] 7 | SL 8 | CR 425.000 | CC 30.000 | Tổng cước 455.000" at bounding box center [637, 273] width 1161 height 21
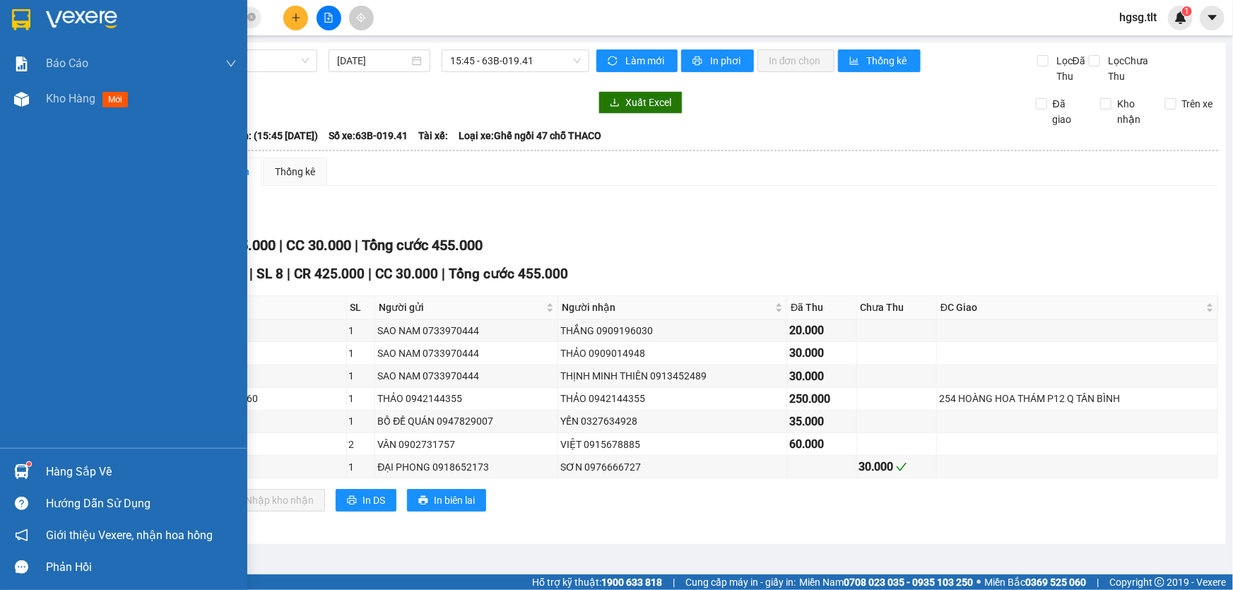
click at [71, 470] on div "Hàng sắp về" at bounding box center [141, 471] width 191 height 21
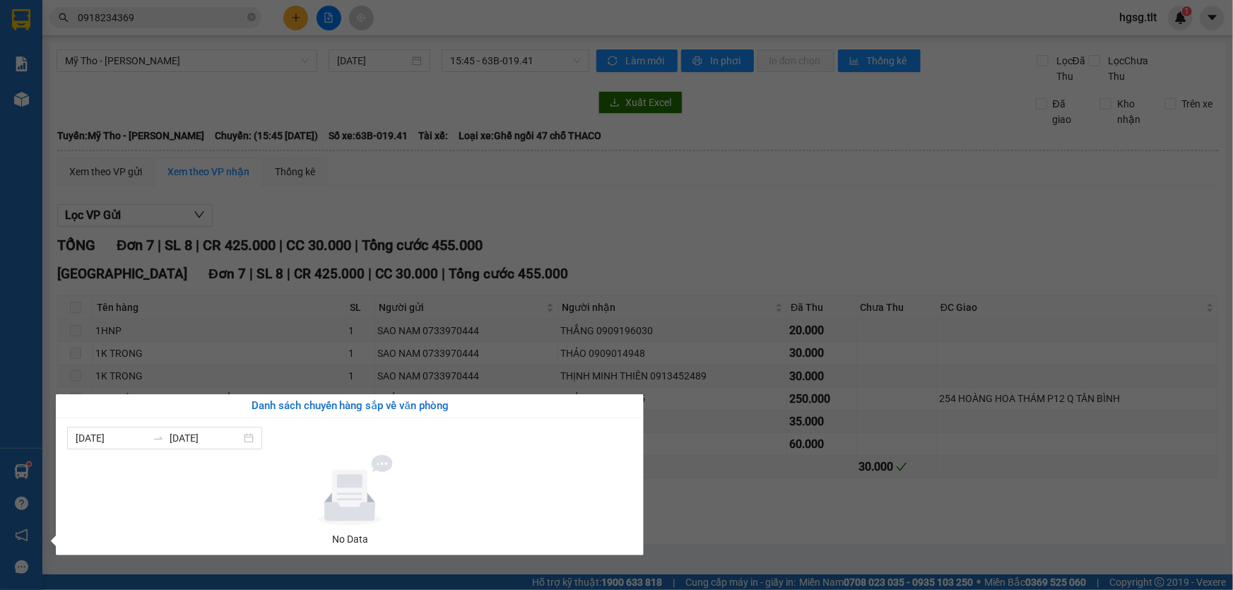
drag, startPoint x: 704, startPoint y: 475, endPoint x: 328, endPoint y: 492, distance: 376.2
click at [704, 474] on section "Kết quả tìm kiếm ( 1 ) Bộ lọc Mã ĐH Trạng thái Món hàng Thu hộ Tổng cước Chưa c…" at bounding box center [616, 295] width 1233 height 590
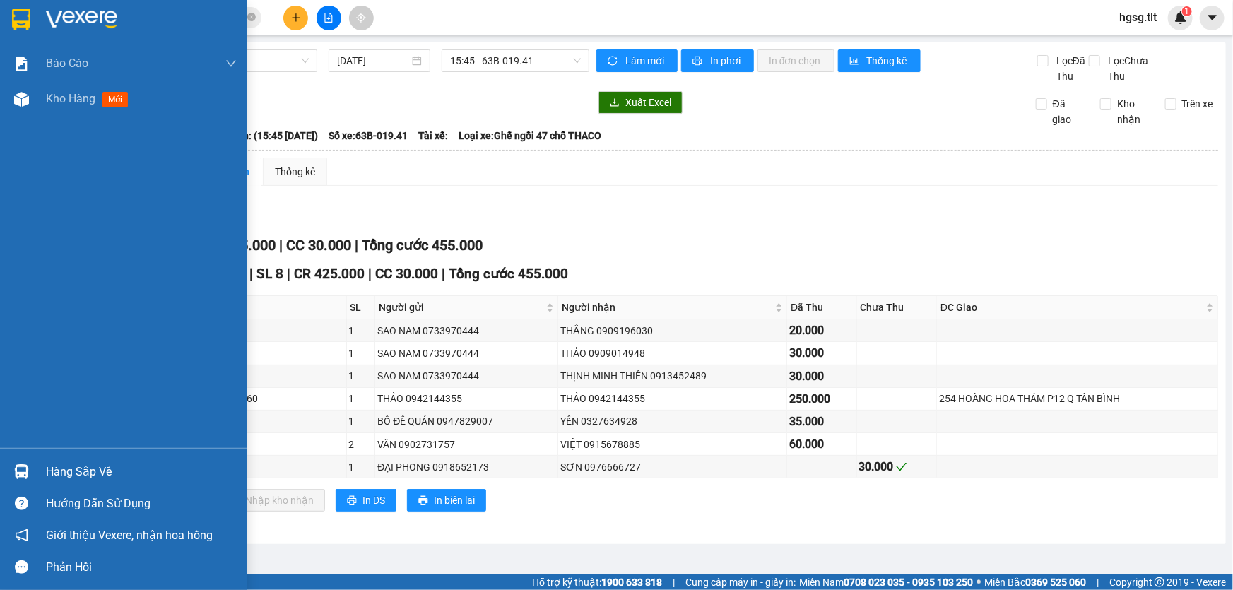
click at [95, 464] on div "Hàng sắp về" at bounding box center [141, 471] width 191 height 21
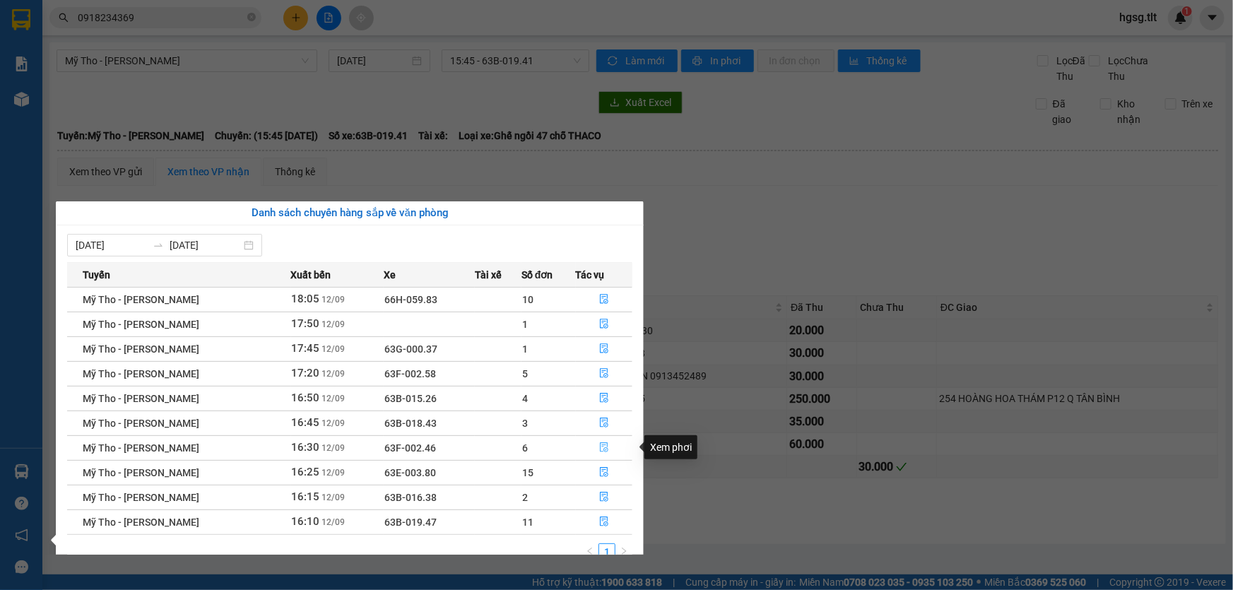
click at [610, 447] on button "button" at bounding box center [604, 448] width 56 height 23
